Goal: Information Seeking & Learning: Learn about a topic

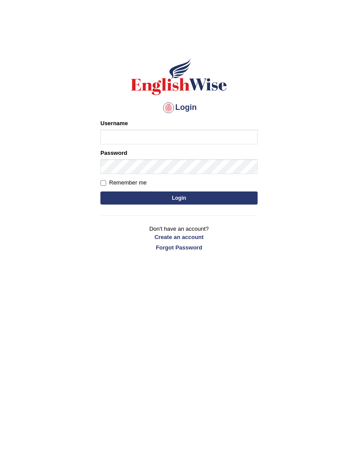
click at [219, 144] on input "Username" at bounding box center [178, 137] width 157 height 15
type input "ira_riaz"
click at [234, 196] on button "Login" at bounding box center [178, 198] width 157 height 13
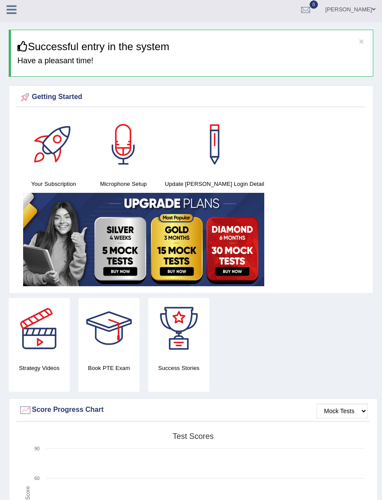
click at [364, 40] on button "×" at bounding box center [361, 41] width 5 height 9
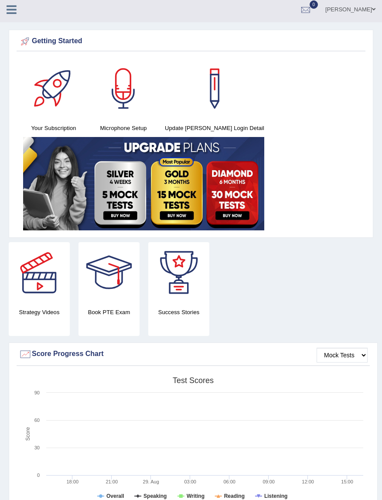
click at [13, 4] on icon at bounding box center [12, 9] width 10 height 11
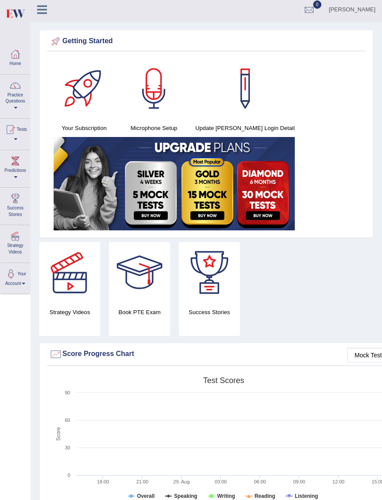
click at [20, 102] on link "Practice Questions" at bounding box center [15, 95] width 30 height 41
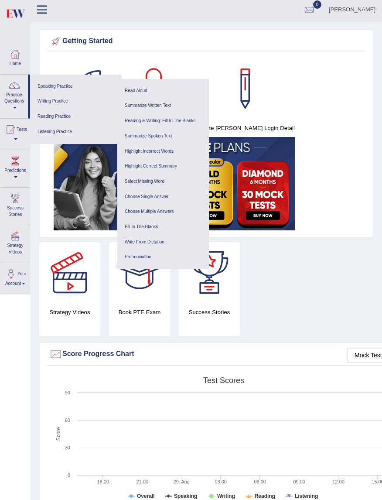
click at [156, 249] on link "Write From Dictation" at bounding box center [163, 242] width 83 height 15
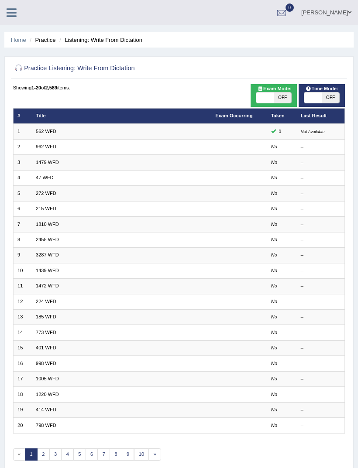
click at [17, 16] on link at bounding box center [11, 11] width 23 height 13
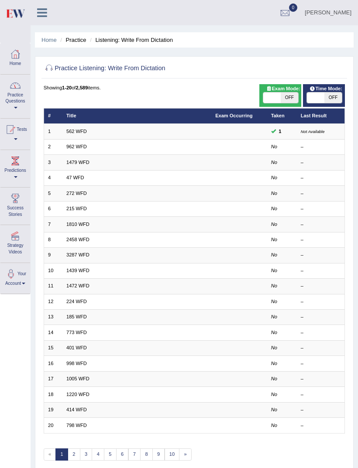
click at [10, 96] on link "Practice Questions" at bounding box center [15, 95] width 30 height 41
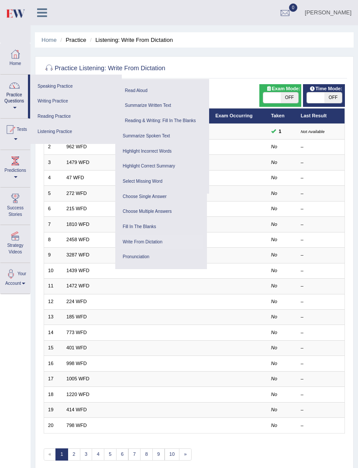
click at [49, 89] on link "Speaking Practice" at bounding box center [75, 86] width 83 height 15
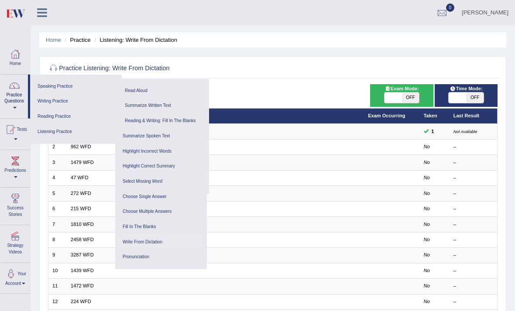
click at [40, 13] on icon at bounding box center [42, 12] width 10 height 11
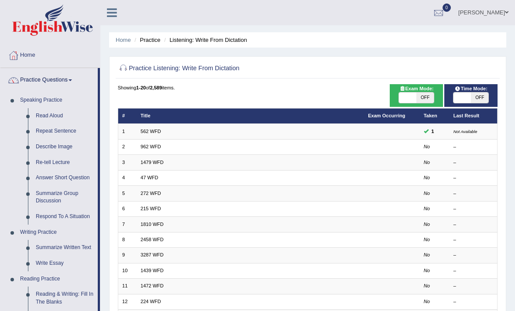
click at [46, 163] on link "Re-tell Lecture" at bounding box center [65, 163] width 66 height 16
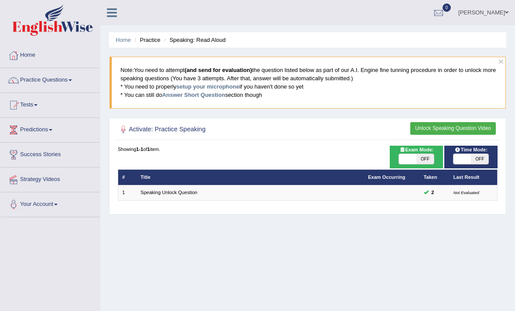
click at [161, 195] on link "Speaking Unlock Question" at bounding box center [169, 192] width 57 height 5
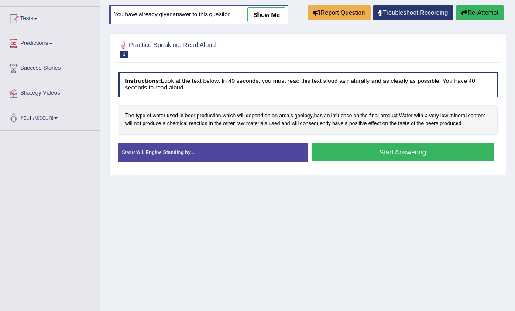
scroll to position [86, 0]
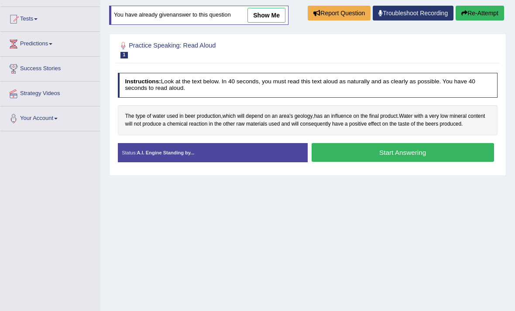
click at [463, 162] on button "Start Answering" at bounding box center [403, 152] width 183 height 19
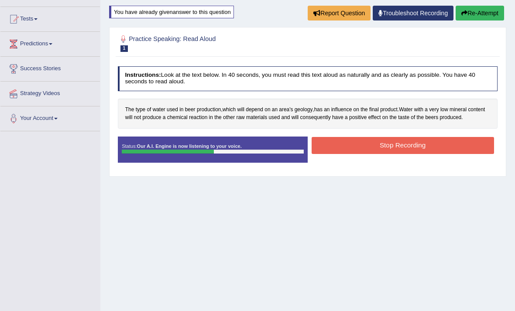
click at [426, 154] on button "Stop Recording" at bounding box center [403, 145] width 183 height 17
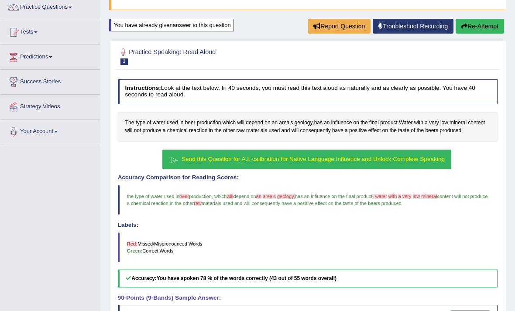
scroll to position [72, 0]
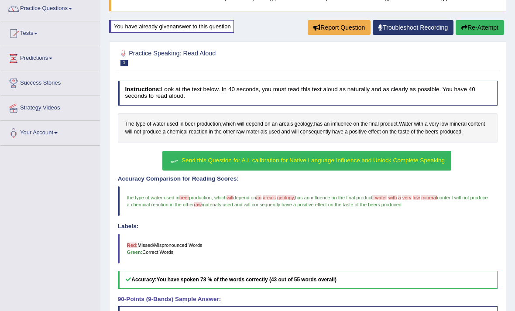
click at [496, 32] on button "Re-Attempt" at bounding box center [480, 27] width 48 height 15
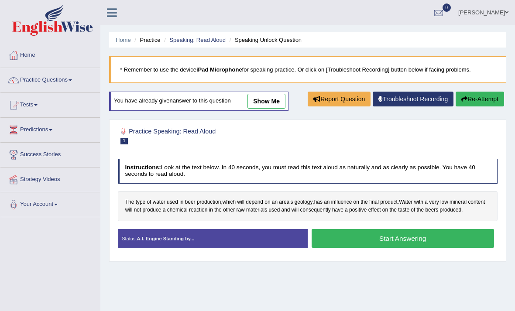
click at [180, 41] on link "Speaking: Read Aloud" at bounding box center [197, 40] width 56 height 7
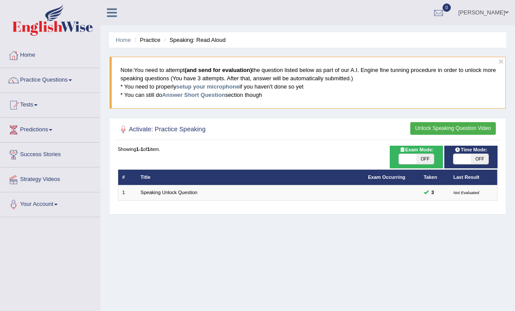
click at [169, 195] on link "Speaking Unlock Question" at bounding box center [169, 192] width 57 height 5
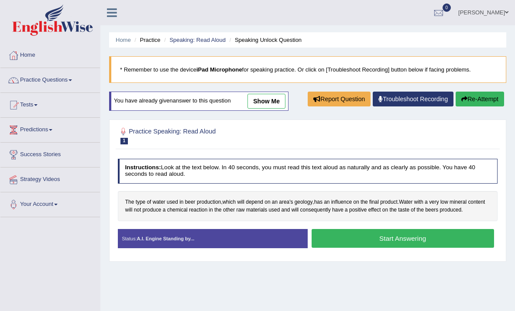
click at [155, 36] on li "Practice" at bounding box center [146, 40] width 28 height 8
click at [72, 80] on span at bounding box center [70, 80] width 3 height 2
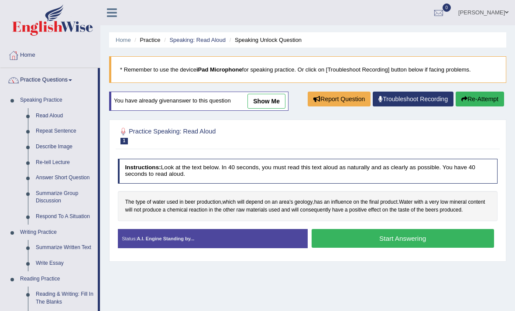
click at [55, 198] on div at bounding box center [257, 155] width 515 height 311
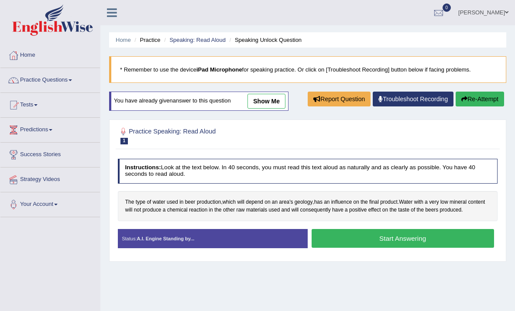
click at [70, 84] on link "Practice Questions" at bounding box center [50, 79] width 100 height 22
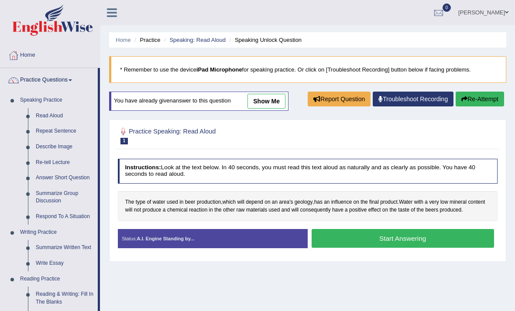
click at [67, 211] on div at bounding box center [257, 155] width 515 height 311
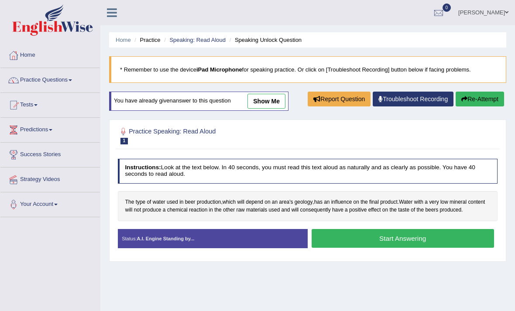
click at [83, 80] on link "Practice Questions" at bounding box center [50, 79] width 100 height 22
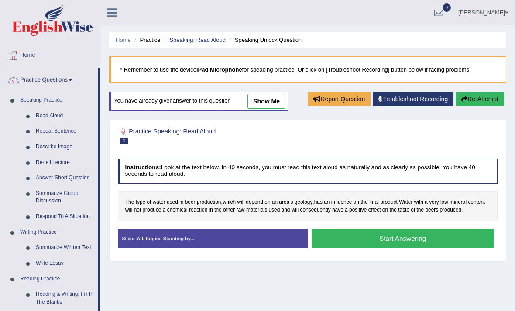
click at [64, 145] on div at bounding box center [257, 155] width 515 height 311
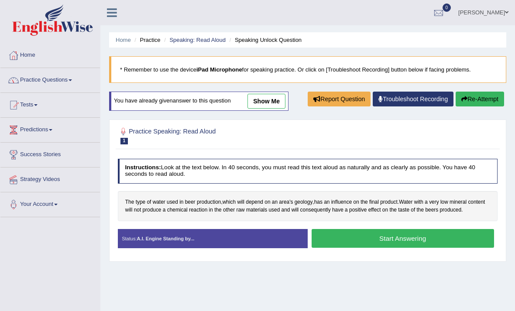
click at [78, 85] on link "Practice Questions" at bounding box center [50, 79] width 100 height 22
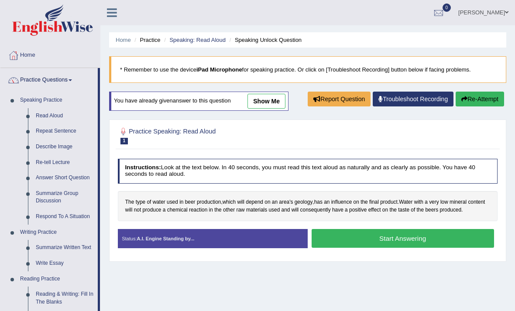
click at [70, 132] on div at bounding box center [257, 155] width 515 height 311
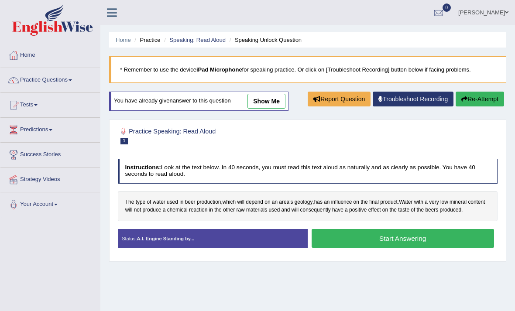
click at [72, 86] on link "Practice Questions" at bounding box center [50, 79] width 100 height 22
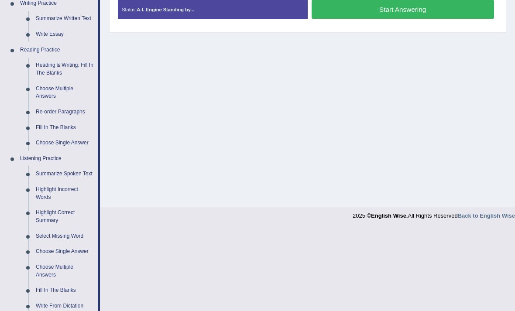
scroll to position [229, 0]
click at [70, 172] on div at bounding box center [257, 155] width 515 height 311
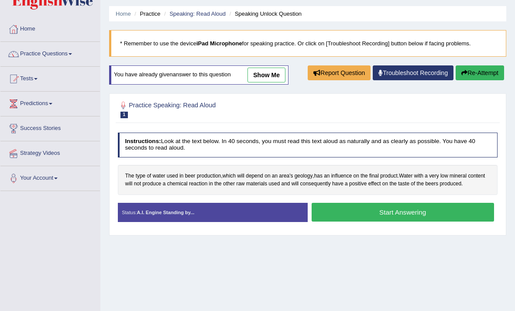
scroll to position [0, 0]
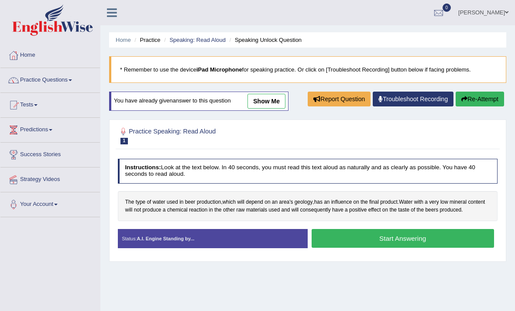
click at [72, 79] on span at bounding box center [70, 80] width 3 height 2
